Goal: Task Accomplishment & Management: Manage account settings

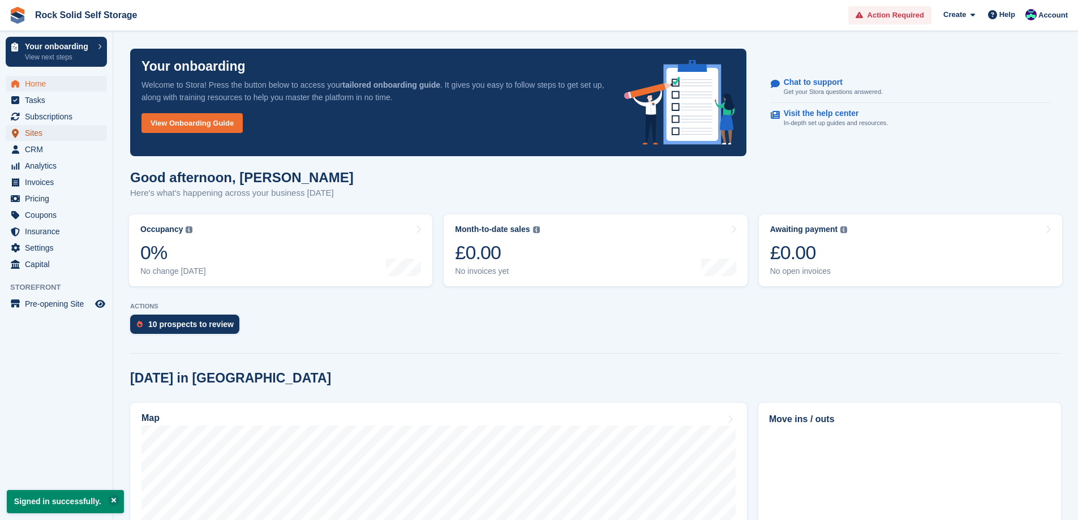
click at [40, 131] on span "Sites" at bounding box center [59, 133] width 68 height 16
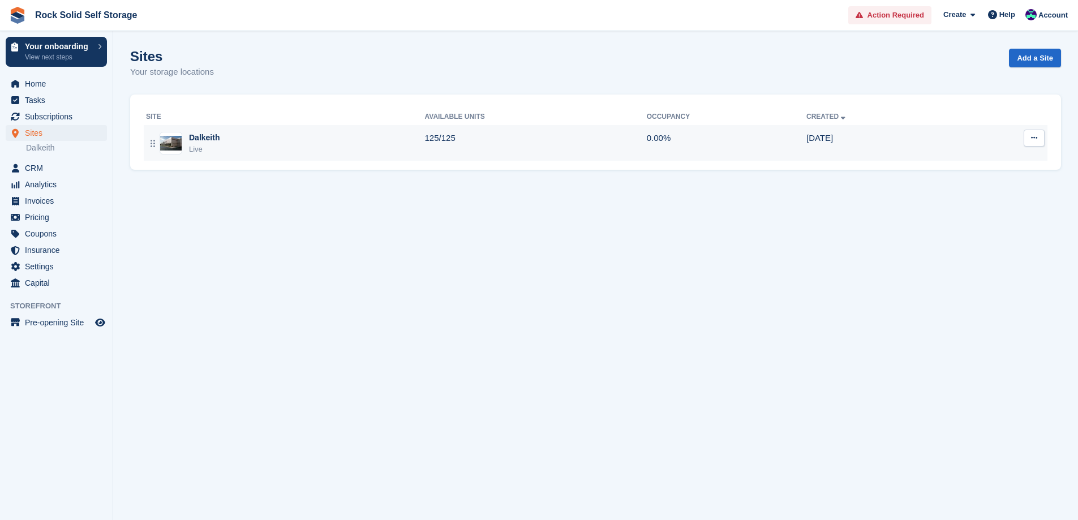
click at [207, 141] on div "Dalkeith" at bounding box center [204, 138] width 31 height 12
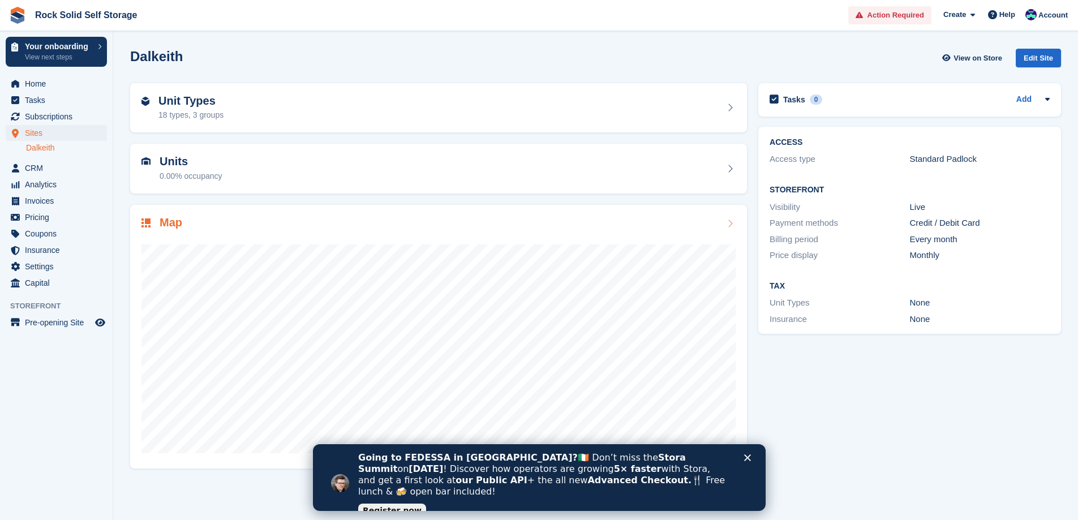
click at [546, 237] on div at bounding box center [438, 344] width 594 height 226
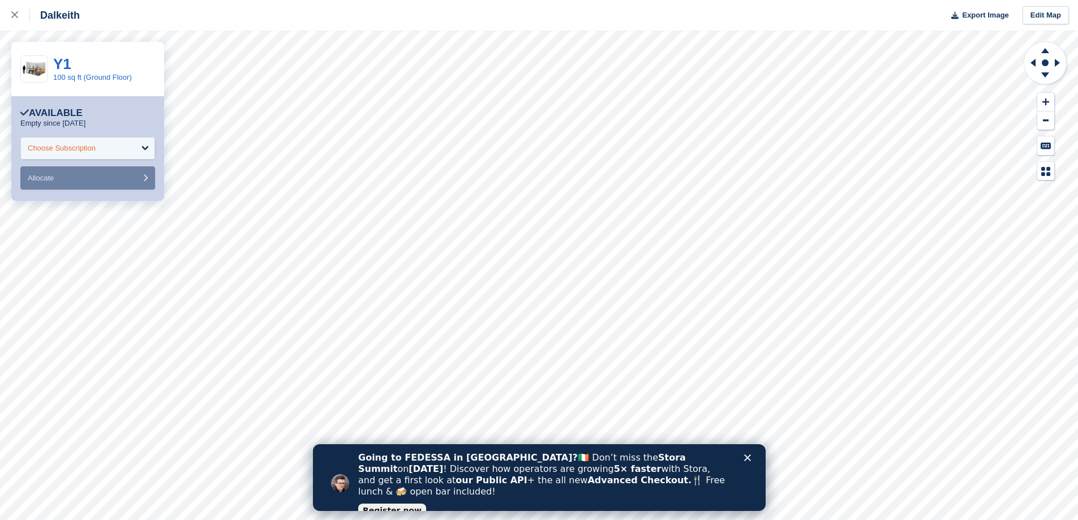
click at [138, 147] on div "Choose Subscription" at bounding box center [87, 148] width 135 height 23
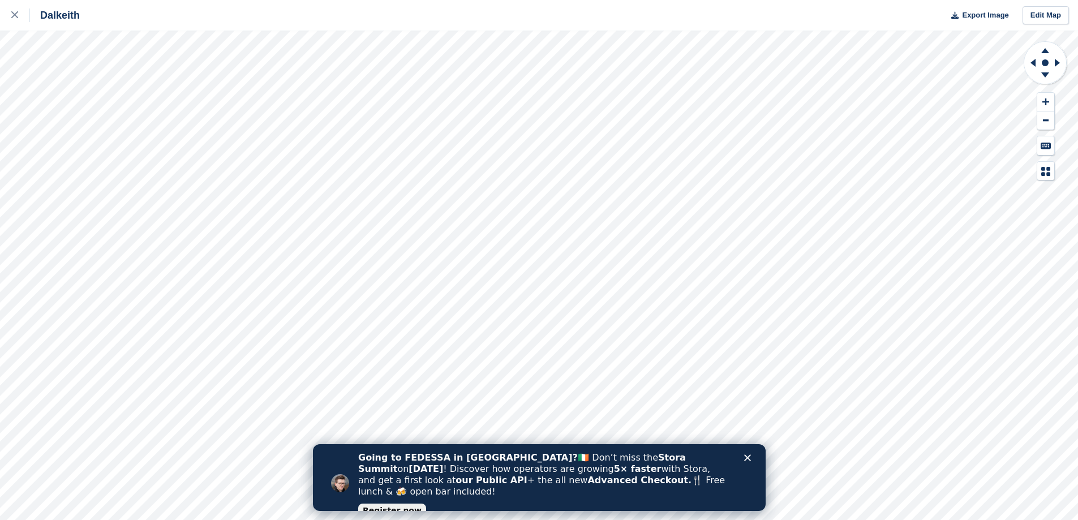
click at [747, 460] on icon "Close" at bounding box center [747, 457] width 7 height 7
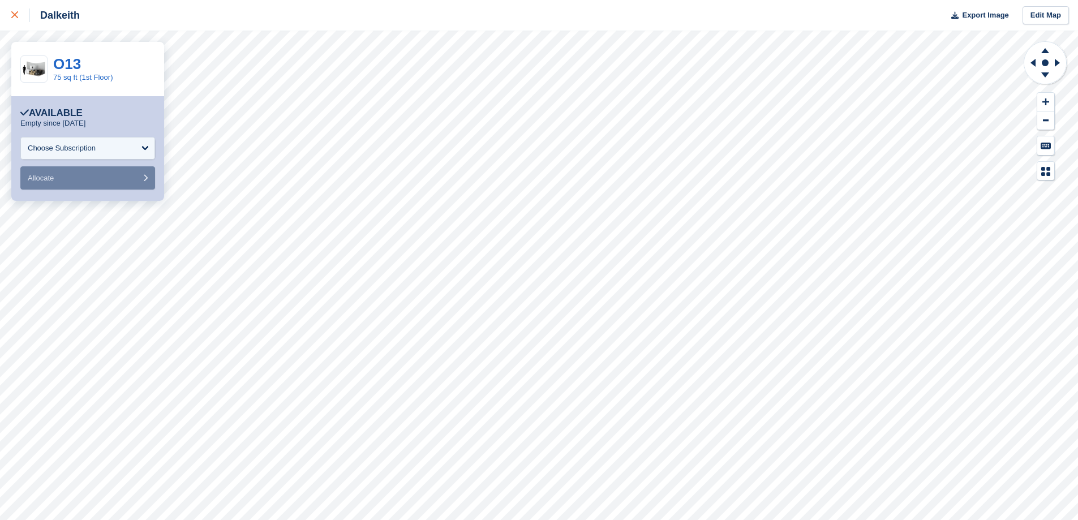
click at [20, 12] on div at bounding box center [20, 15] width 19 height 14
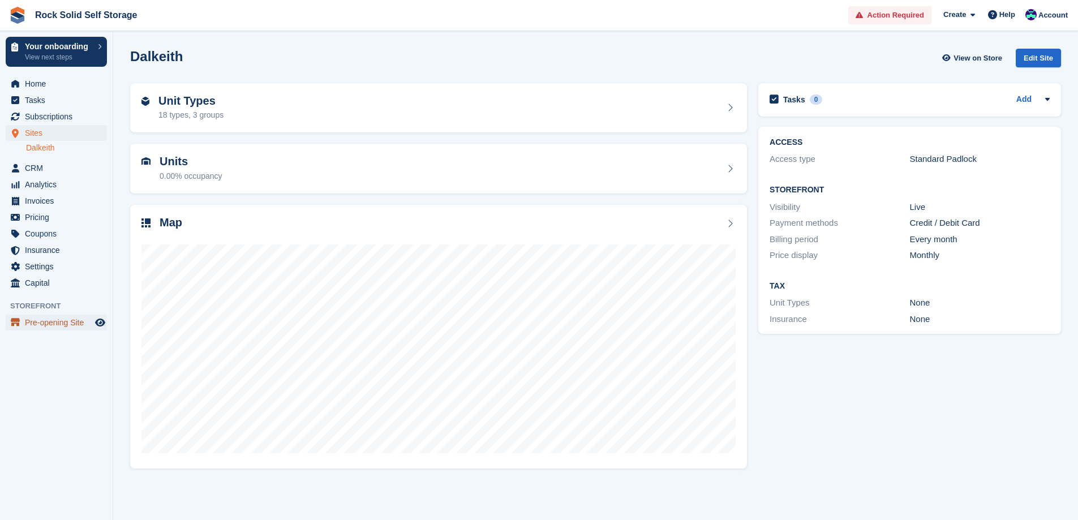
click at [57, 324] on span "Pre-opening Site" at bounding box center [59, 323] width 68 height 16
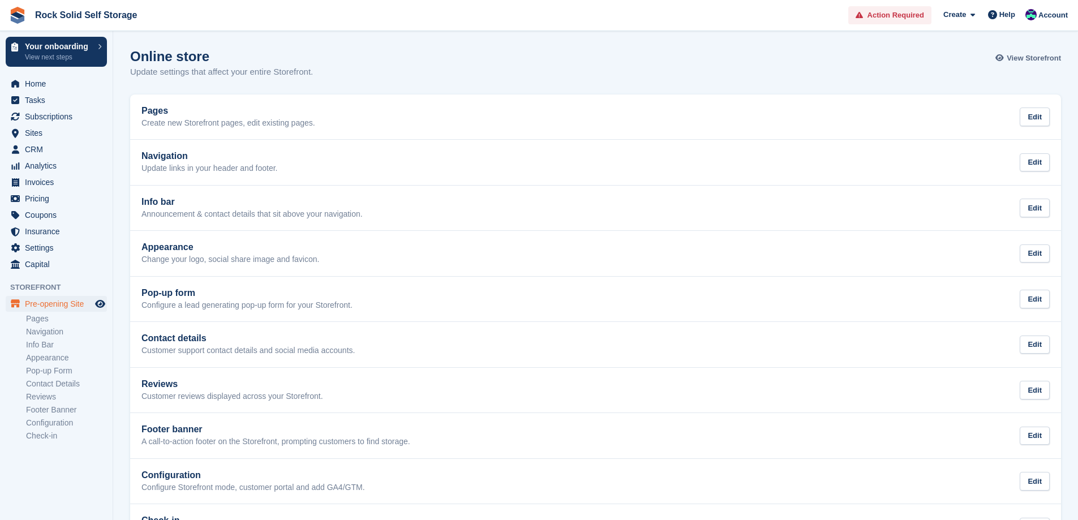
click at [1028, 58] on span "View Storefront" at bounding box center [1034, 58] width 54 height 11
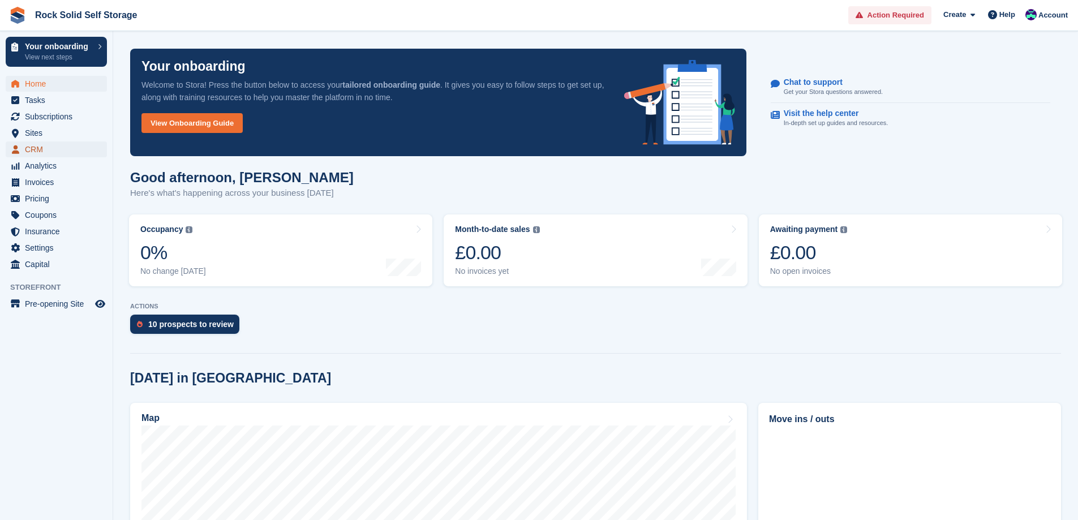
click at [36, 148] on span "CRM" at bounding box center [59, 149] width 68 height 16
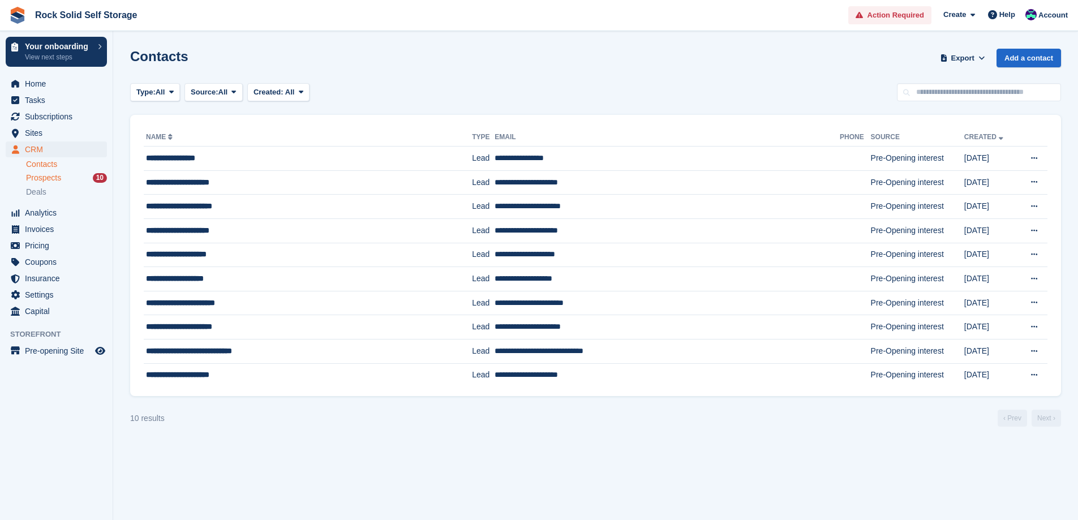
click at [65, 178] on div "Prospects 10" at bounding box center [66, 178] width 81 height 11
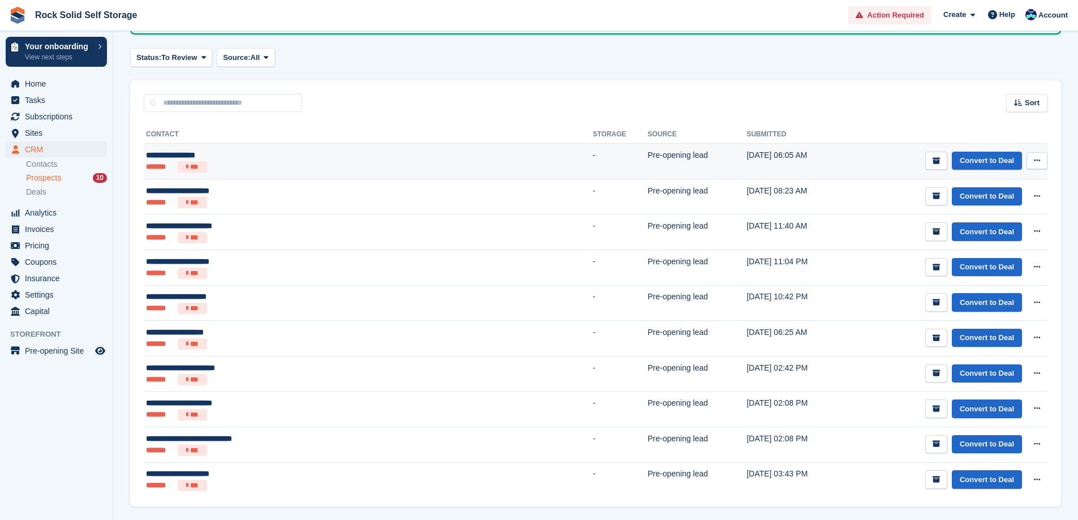
scroll to position [113, 0]
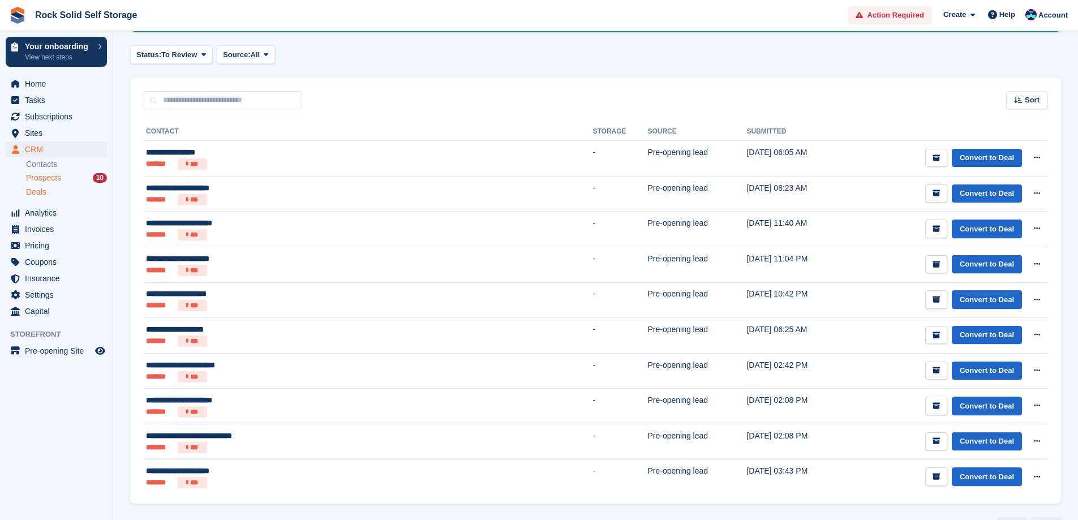
click at [46, 193] on div "Deals" at bounding box center [66, 192] width 81 height 11
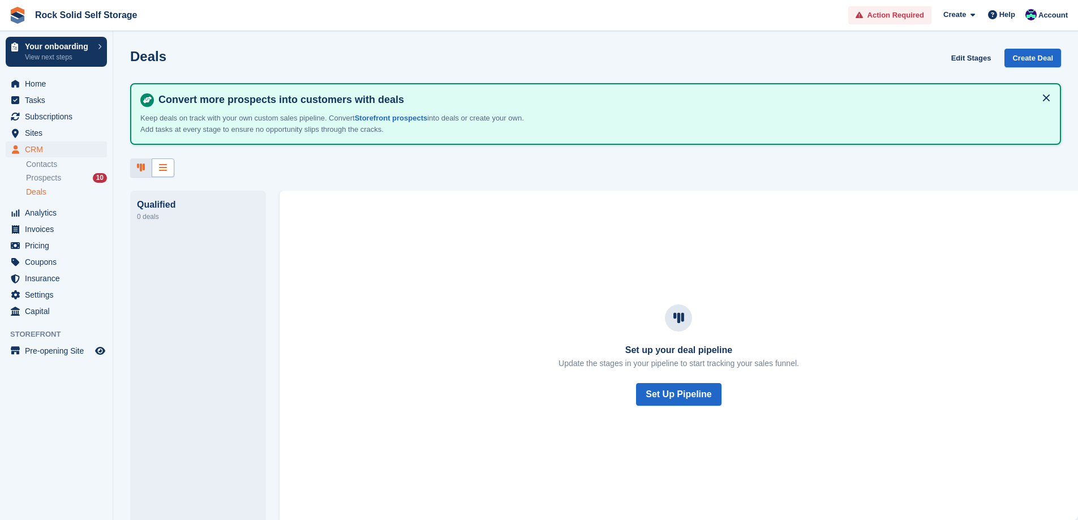
click at [162, 167] on icon at bounding box center [163, 167] width 8 height 9
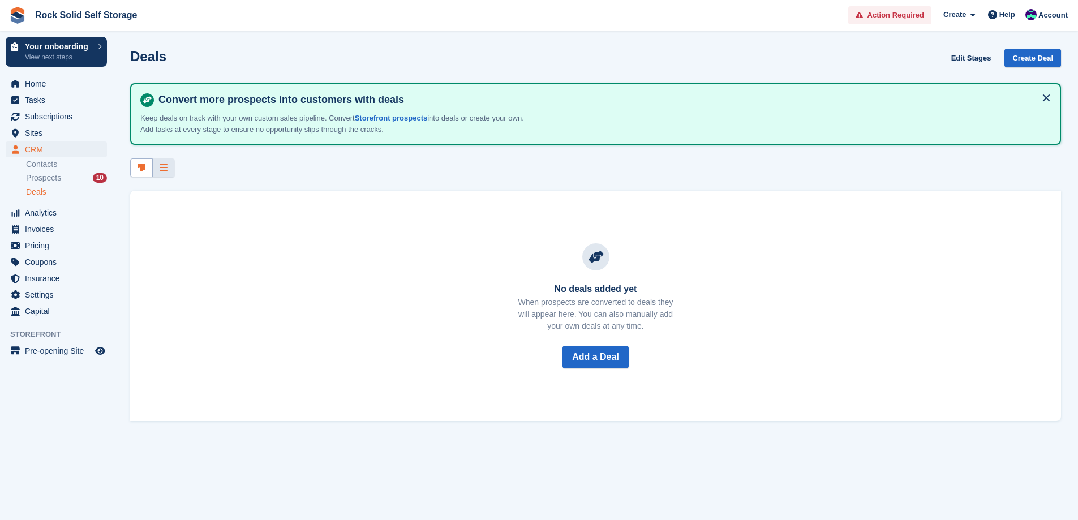
click at [147, 165] on div at bounding box center [141, 167] width 23 height 19
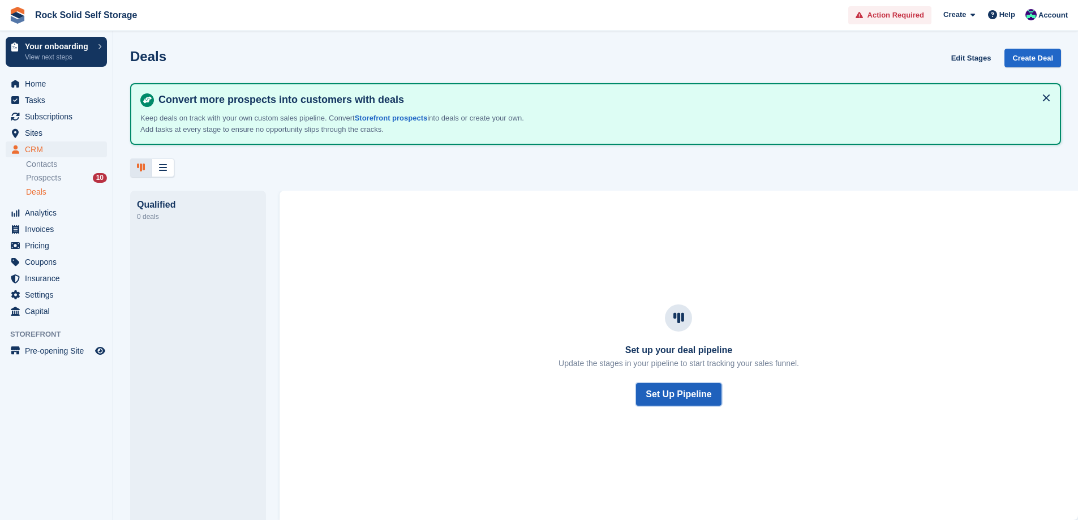
click at [668, 393] on button "Set Up Pipeline" at bounding box center [678, 394] width 85 height 23
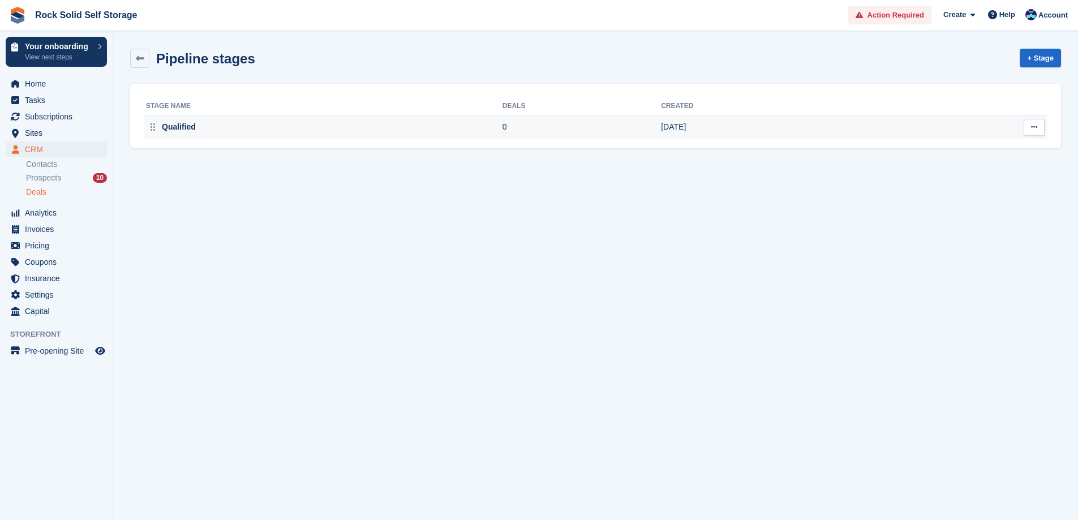
click at [1032, 124] on icon at bounding box center [1034, 126] width 6 height 7
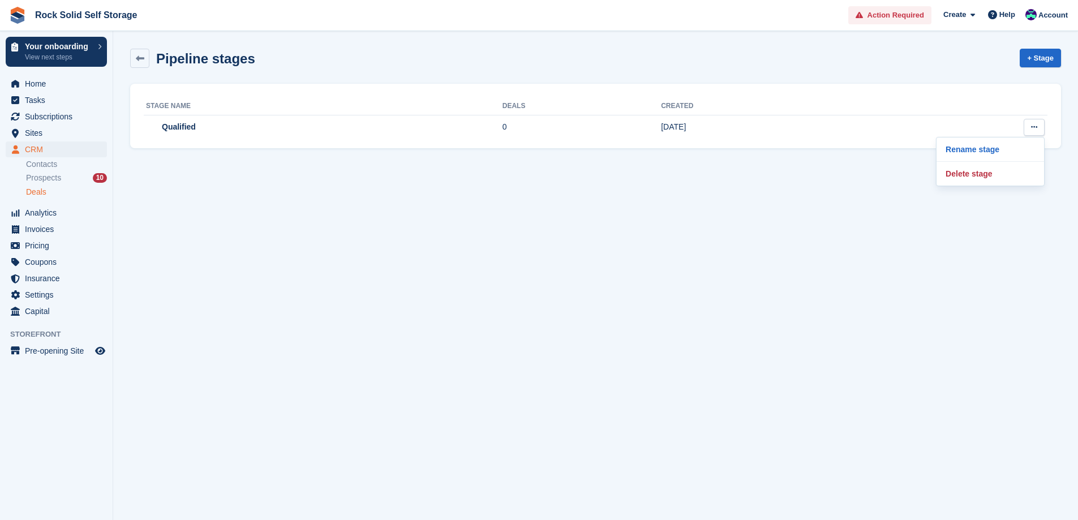
click at [796, 112] on th "Created" at bounding box center [772, 106] width 223 height 18
click at [1044, 53] on link "+ Stage" at bounding box center [1040, 58] width 41 height 19
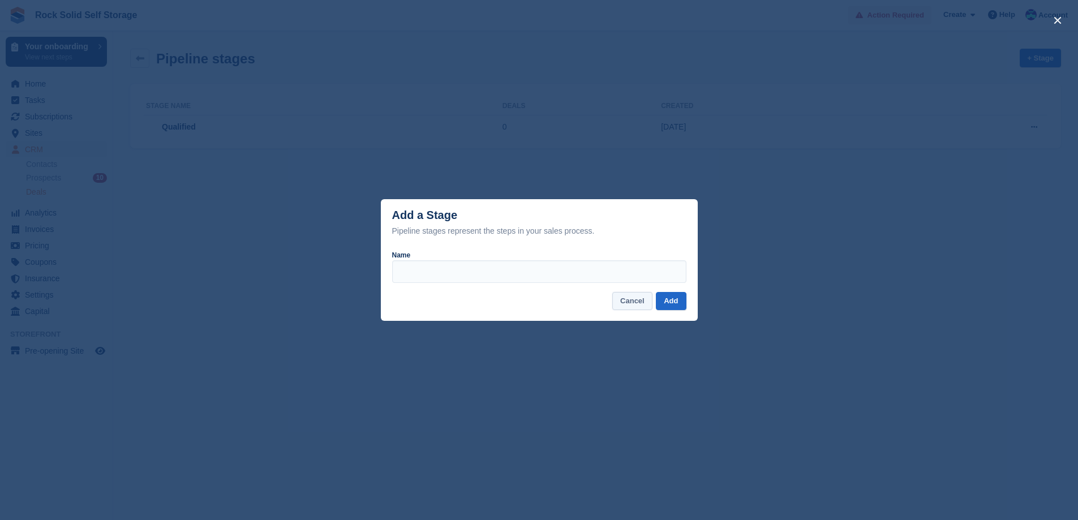
click at [631, 294] on button "Cancel" at bounding box center [632, 301] width 40 height 19
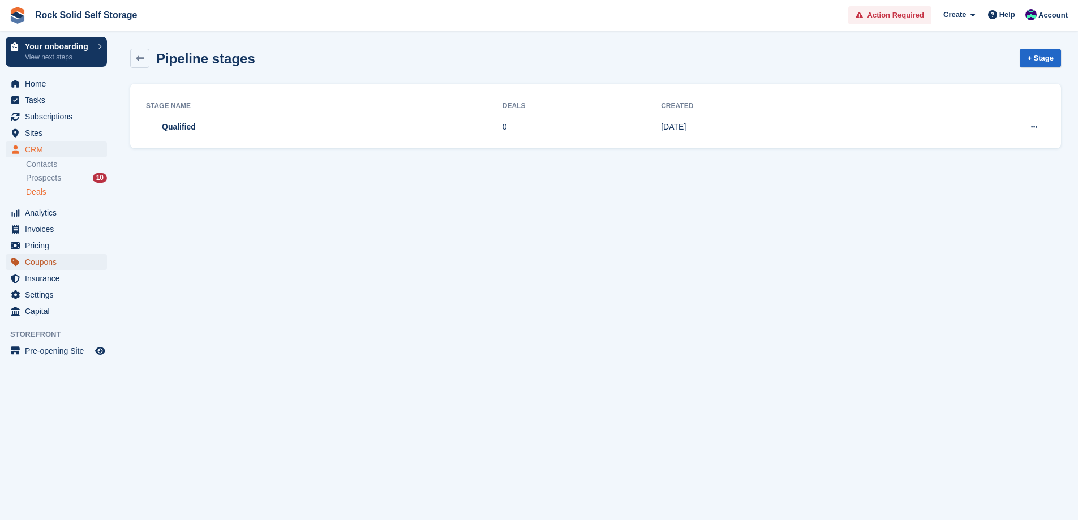
click at [50, 261] on span "Coupons" at bounding box center [59, 262] width 68 height 16
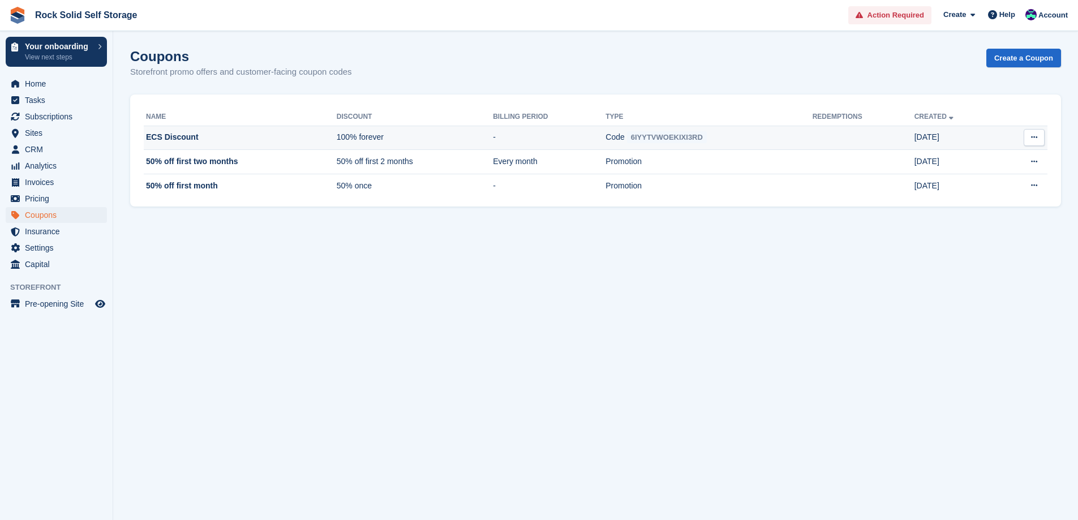
click at [246, 139] on td "ECS Discount" at bounding box center [240, 138] width 193 height 24
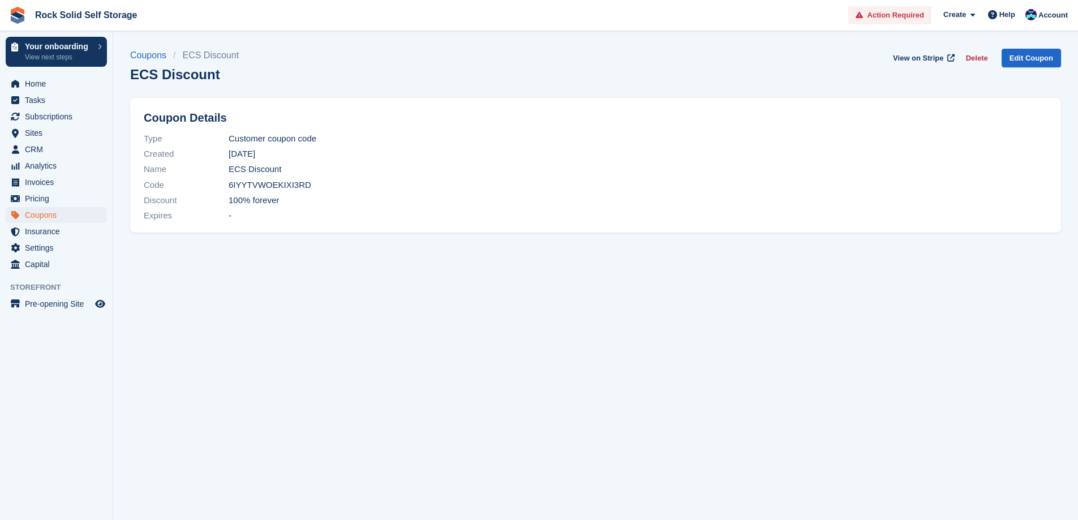
drag, startPoint x: 302, startPoint y: 183, endPoint x: 229, endPoint y: 182, distance: 73.0
click at [229, 182] on div "Code 6IYYTVWOEKIXI3RD" at bounding box center [596, 184] width 904 height 15
click at [44, 212] on span "Coupons" at bounding box center [59, 215] width 68 height 16
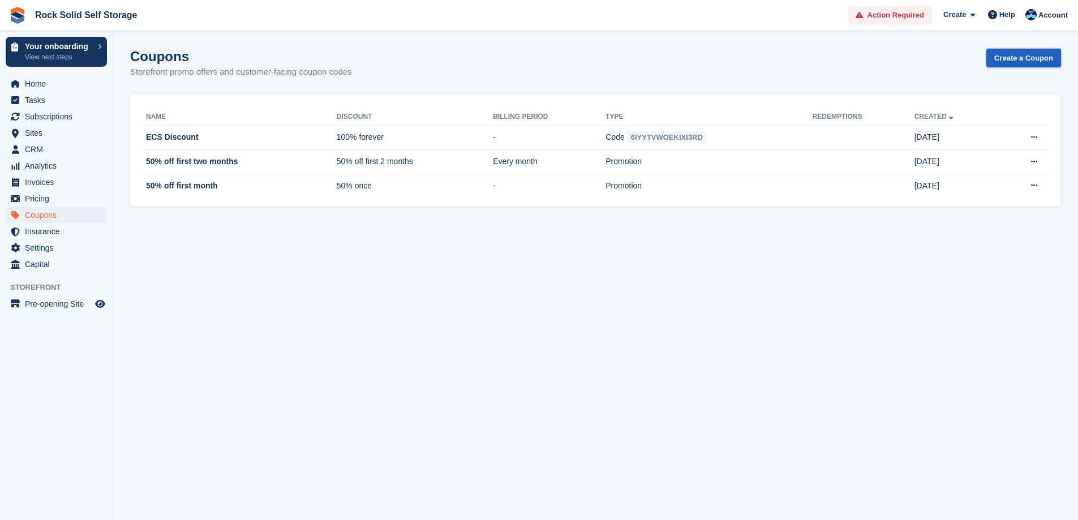
click at [1025, 54] on link "Create a Coupon" at bounding box center [1024, 58] width 75 height 19
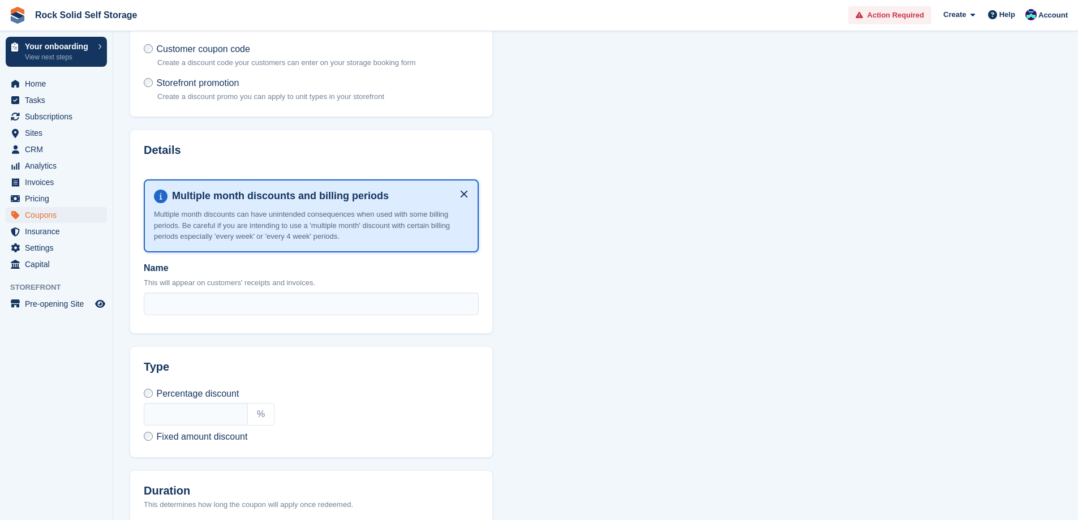
scroll to position [113, 0]
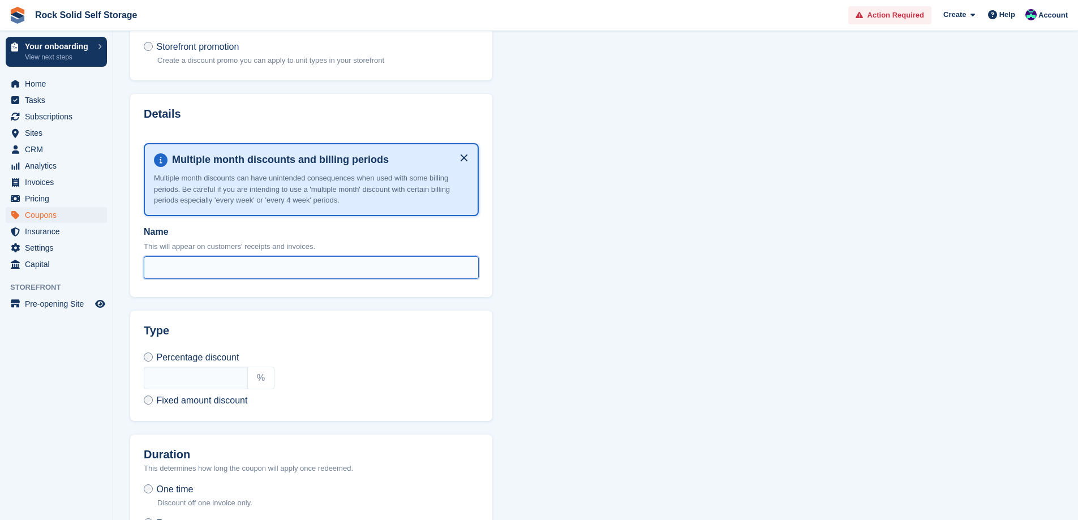
drag, startPoint x: 230, startPoint y: 273, endPoint x: 234, endPoint y: 264, distance: 10.1
click at [230, 273] on input "Name" at bounding box center [311, 267] width 335 height 23
type input "**********"
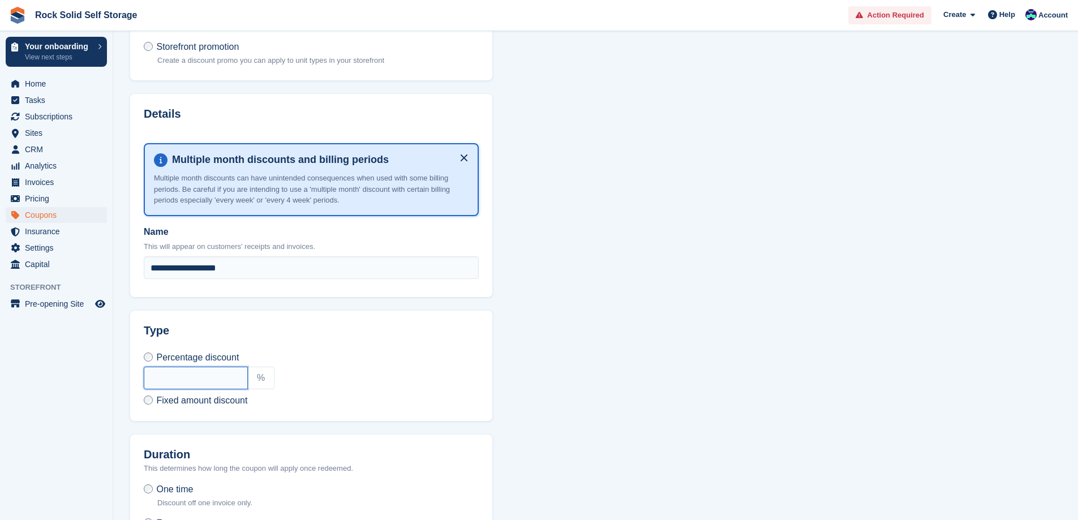
click at [220, 375] on input "text" at bounding box center [196, 378] width 104 height 23
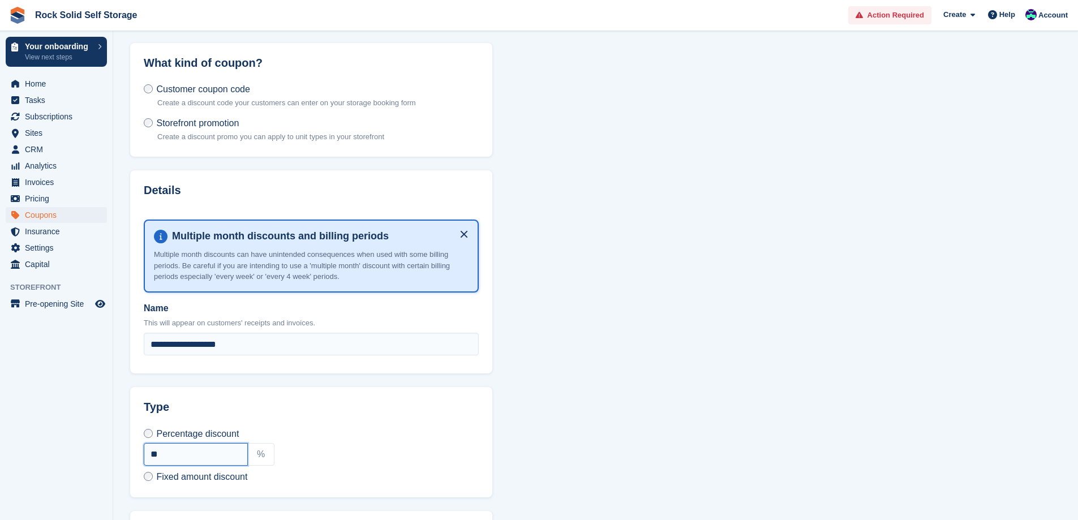
scroll to position [57, 0]
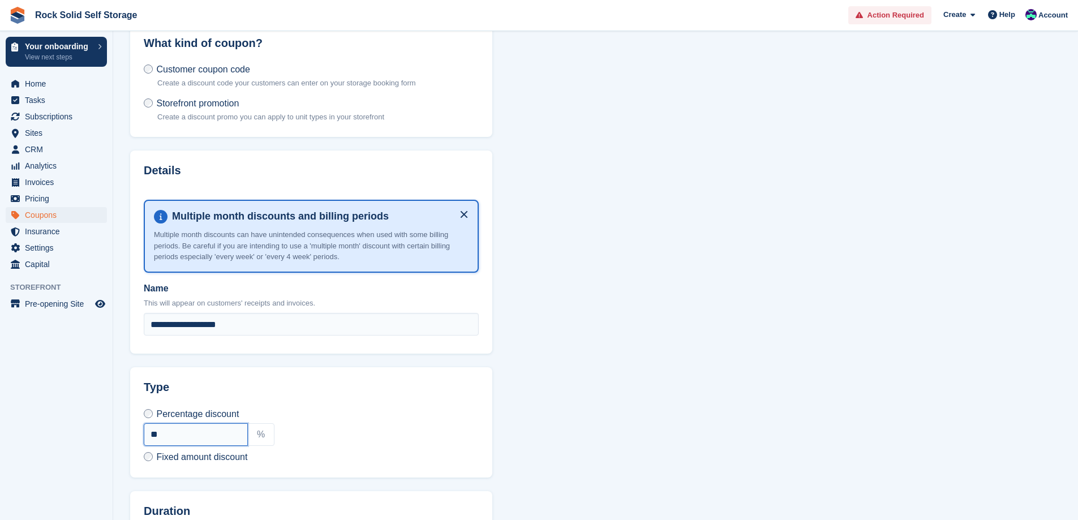
type input "**"
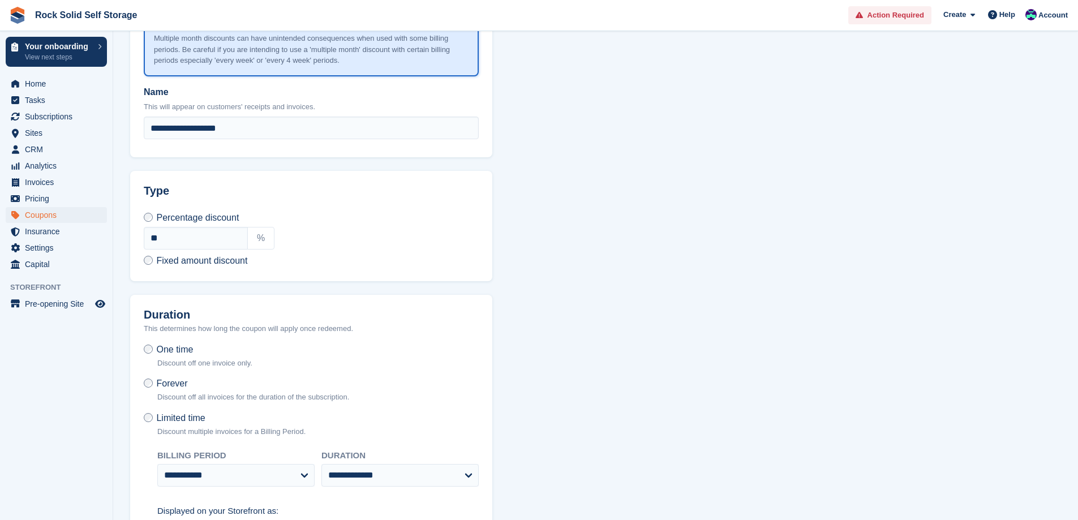
scroll to position [0, 0]
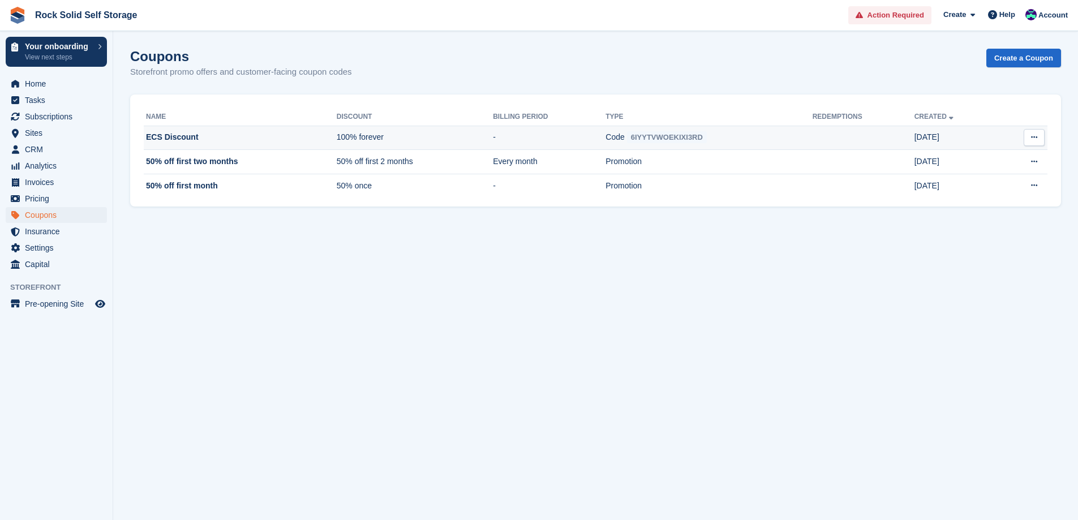
click at [208, 140] on td "ECS Discount" at bounding box center [240, 138] width 193 height 24
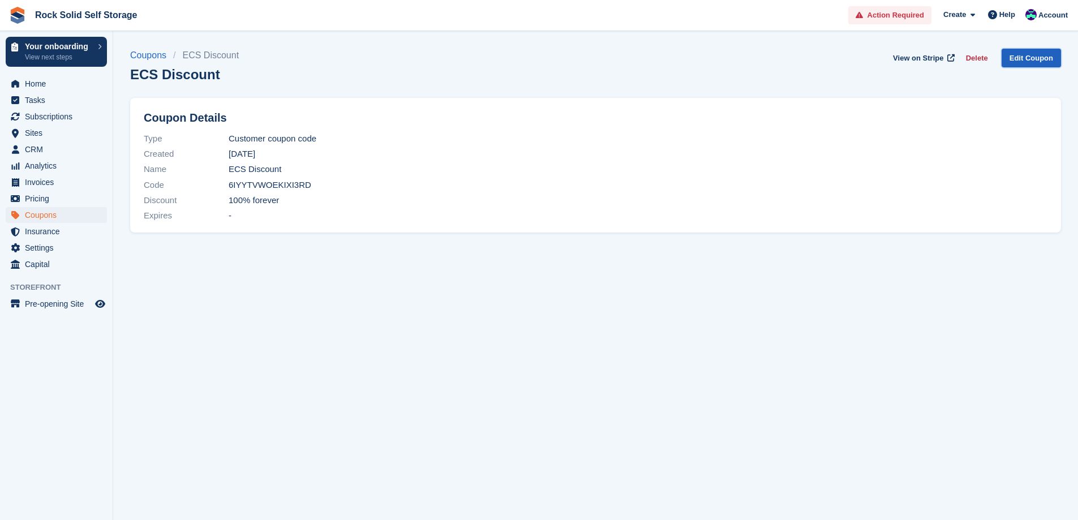
click at [1022, 57] on link "Edit Coupon" at bounding box center [1031, 58] width 59 height 19
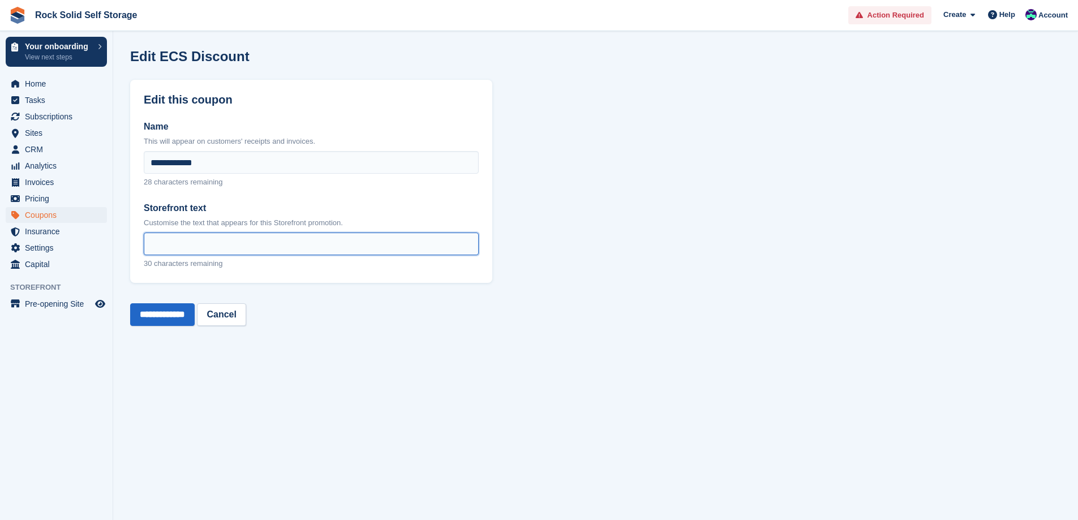
click at [276, 242] on input "Storefront text" at bounding box center [311, 244] width 335 height 23
click at [594, 174] on section "**********" at bounding box center [595, 260] width 965 height 520
click at [245, 315] on link "Cancel" at bounding box center [221, 314] width 49 height 23
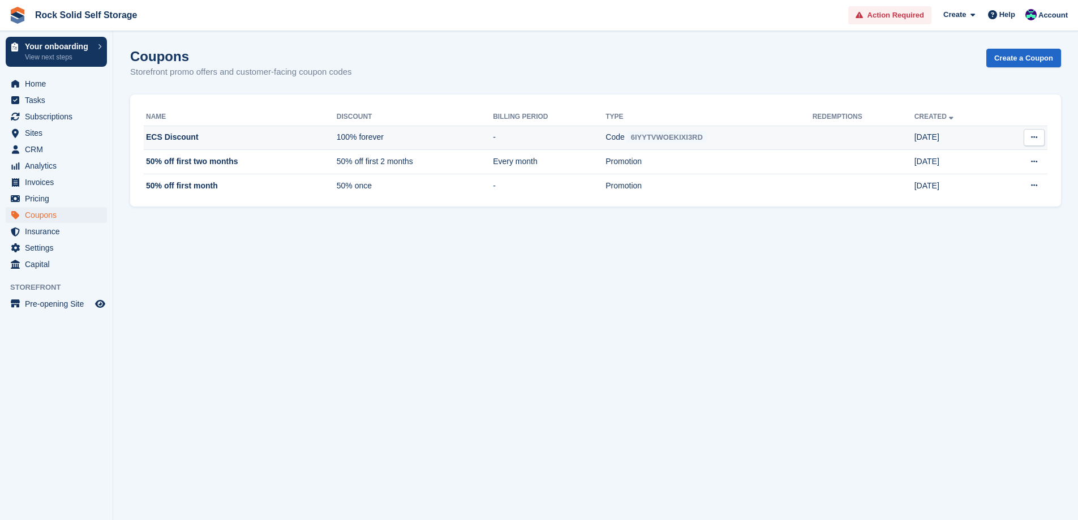
click at [1031, 135] on icon at bounding box center [1034, 137] width 6 height 7
click at [998, 185] on p "Edit coupon" at bounding box center [990, 189] width 98 height 15
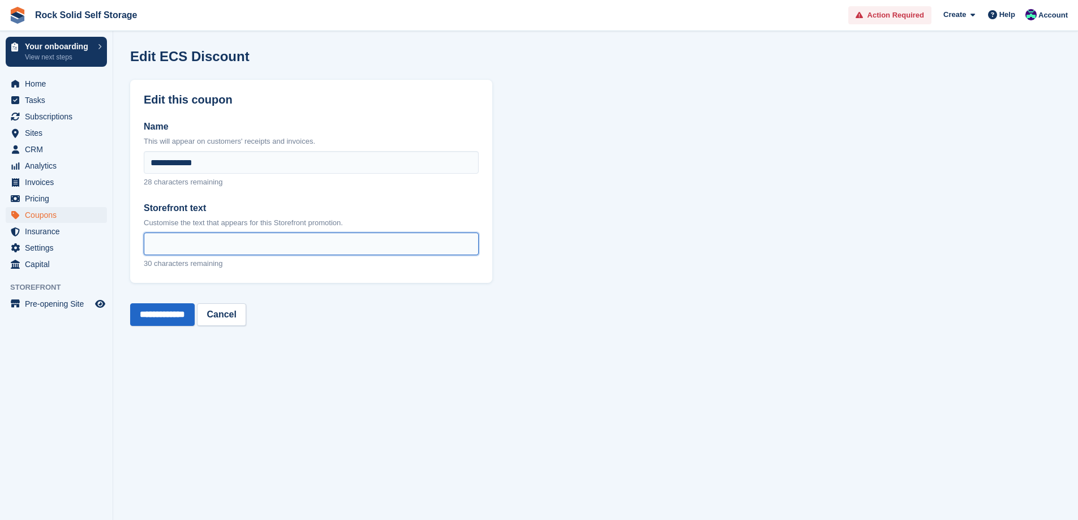
click at [334, 241] on input "Storefront text" at bounding box center [311, 244] width 335 height 23
click at [919, 15] on span "Action Required" at bounding box center [896, 15] width 57 height 11
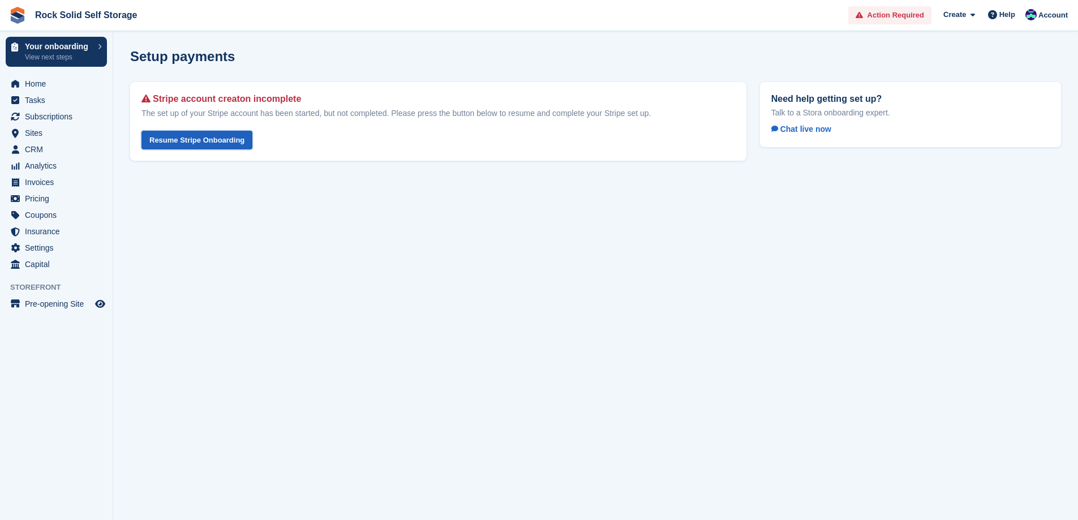
click at [217, 148] on link "Resume Stripe Onboarding" at bounding box center [196, 140] width 111 height 19
